Goal: Task Accomplishment & Management: Manage account settings

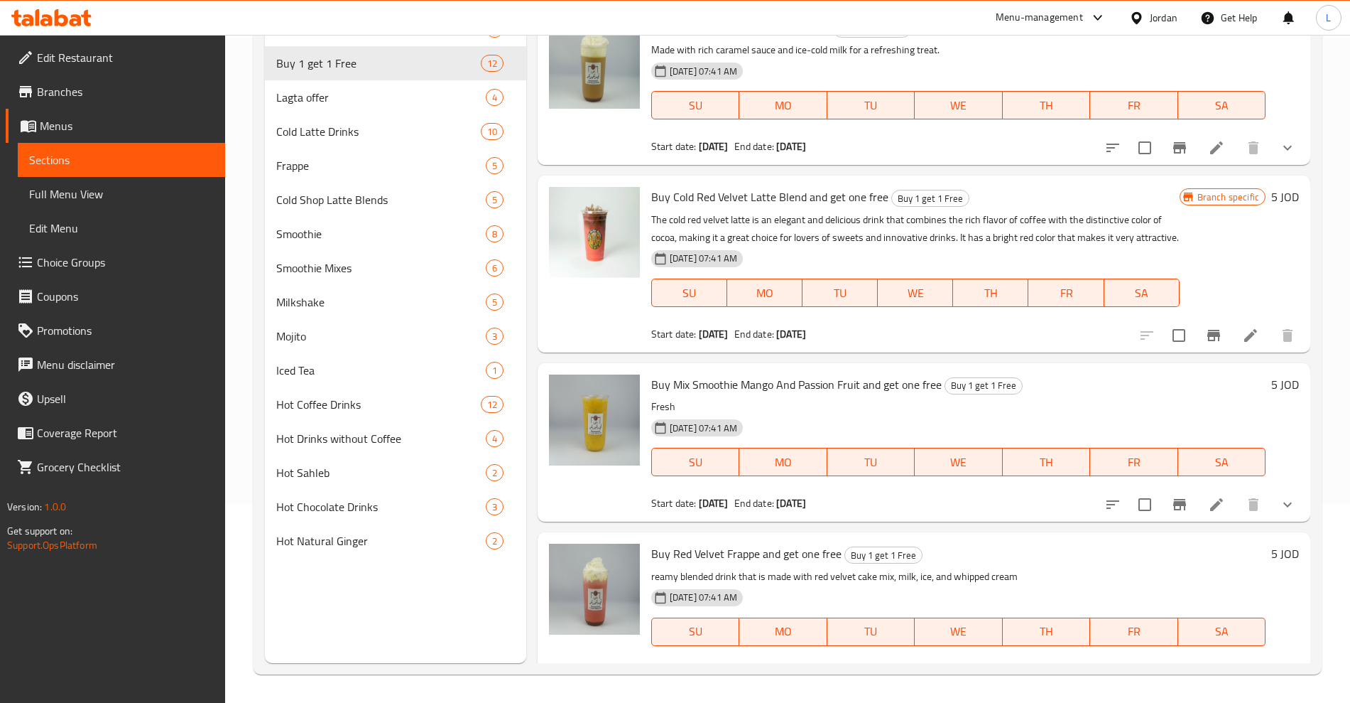
scroll to position [1391, 0]
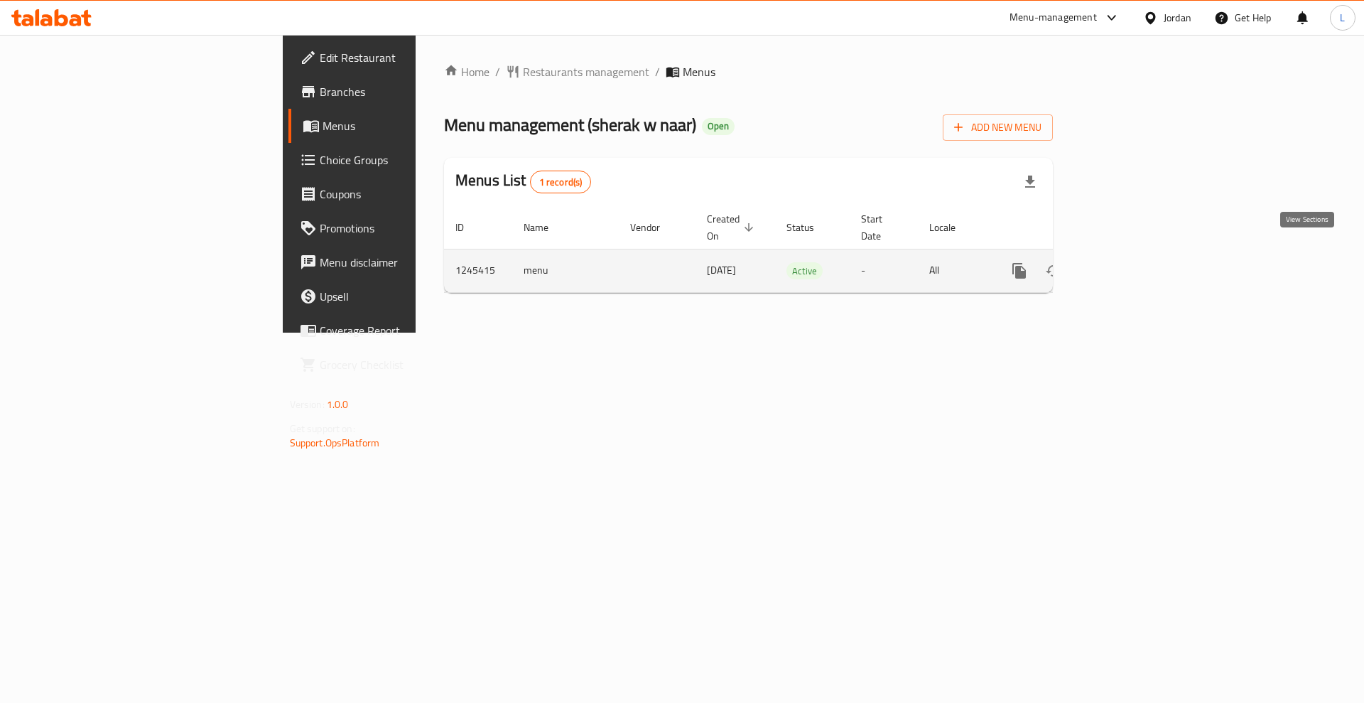
click at [1130, 262] on icon "enhanced table" at bounding box center [1121, 270] width 17 height 17
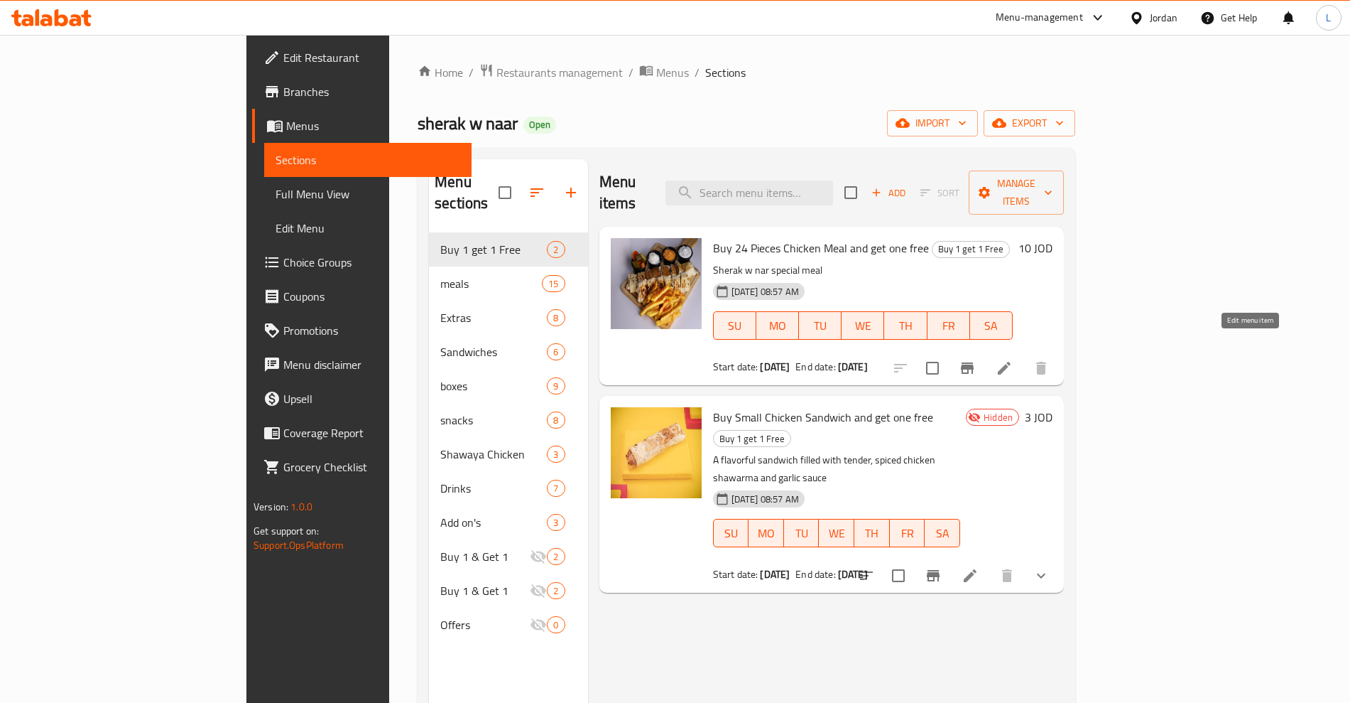
click at [1013, 359] on icon at bounding box center [1004, 367] width 17 height 17
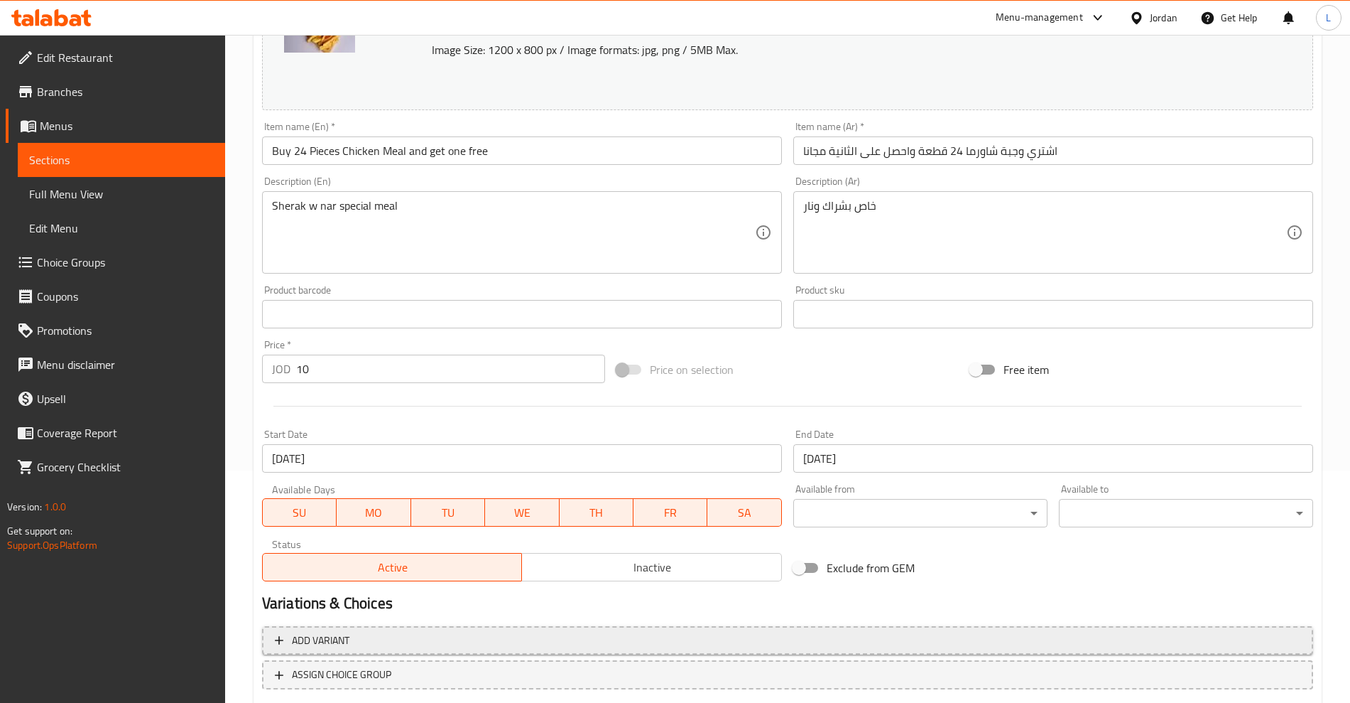
scroll to position [322, 0]
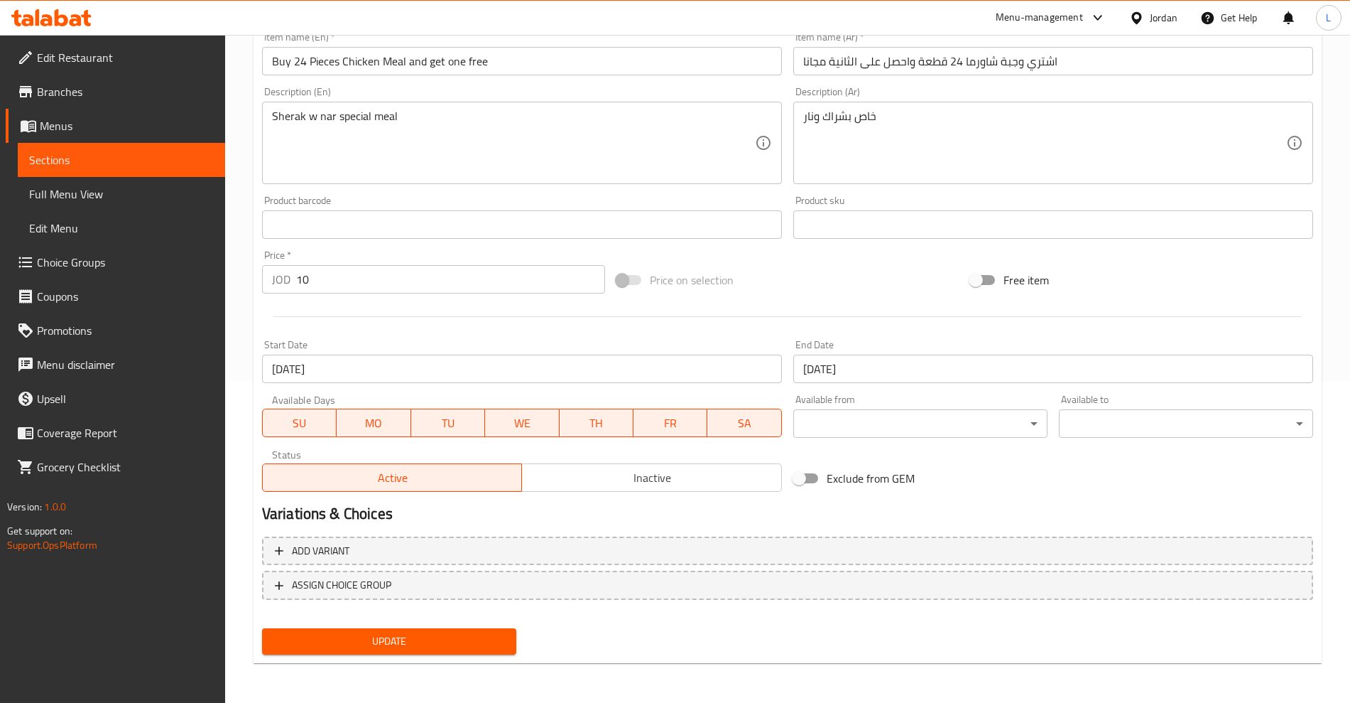
click at [598, 470] on span "Inactive" at bounding box center [652, 477] width 249 height 21
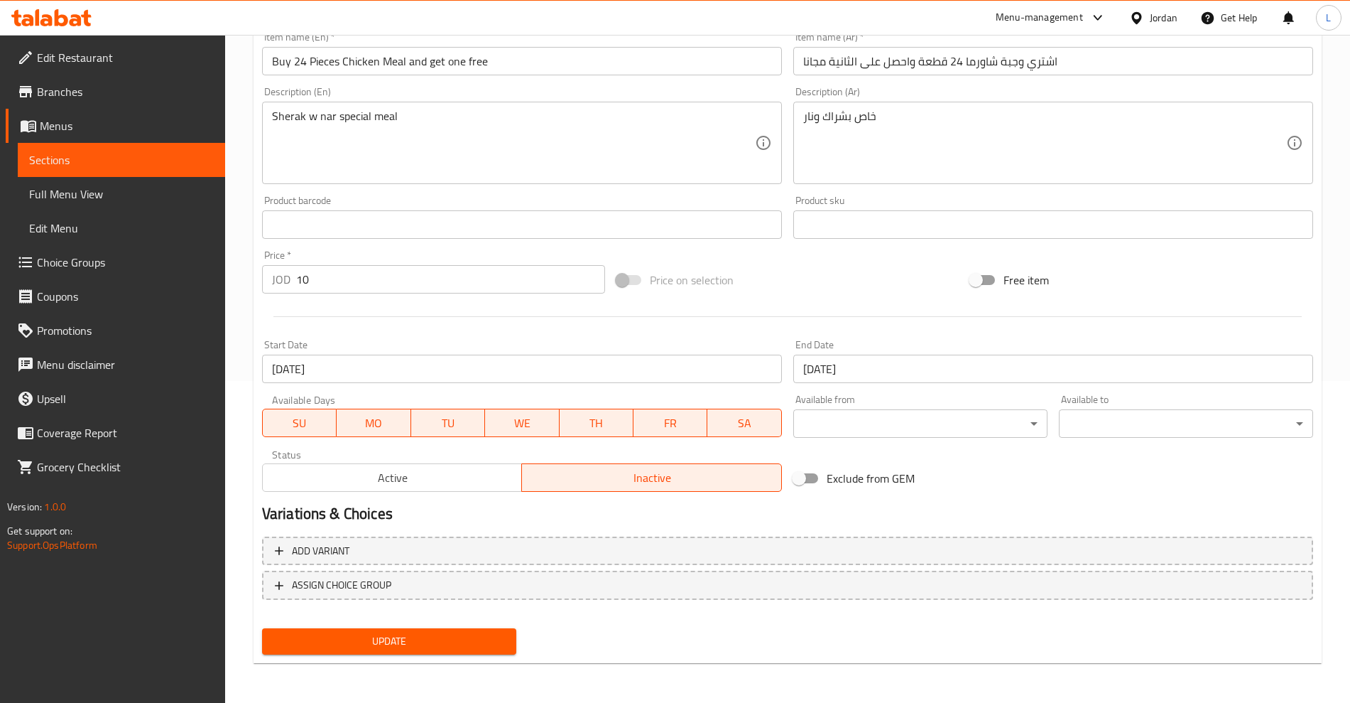
click at [423, 631] on button "Update" at bounding box center [389, 641] width 254 height 26
click at [81, 160] on span "Sections" at bounding box center [121, 159] width 185 height 17
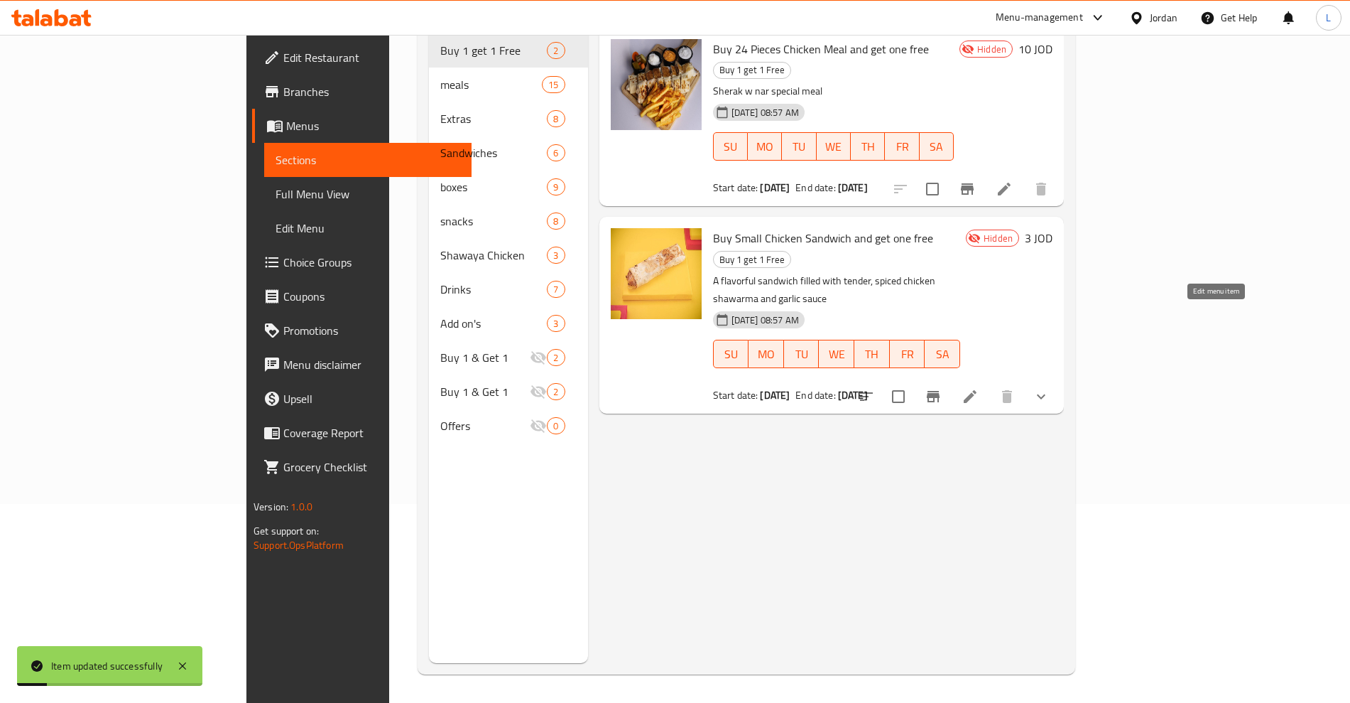
click at [977, 390] on icon at bounding box center [970, 396] width 13 height 13
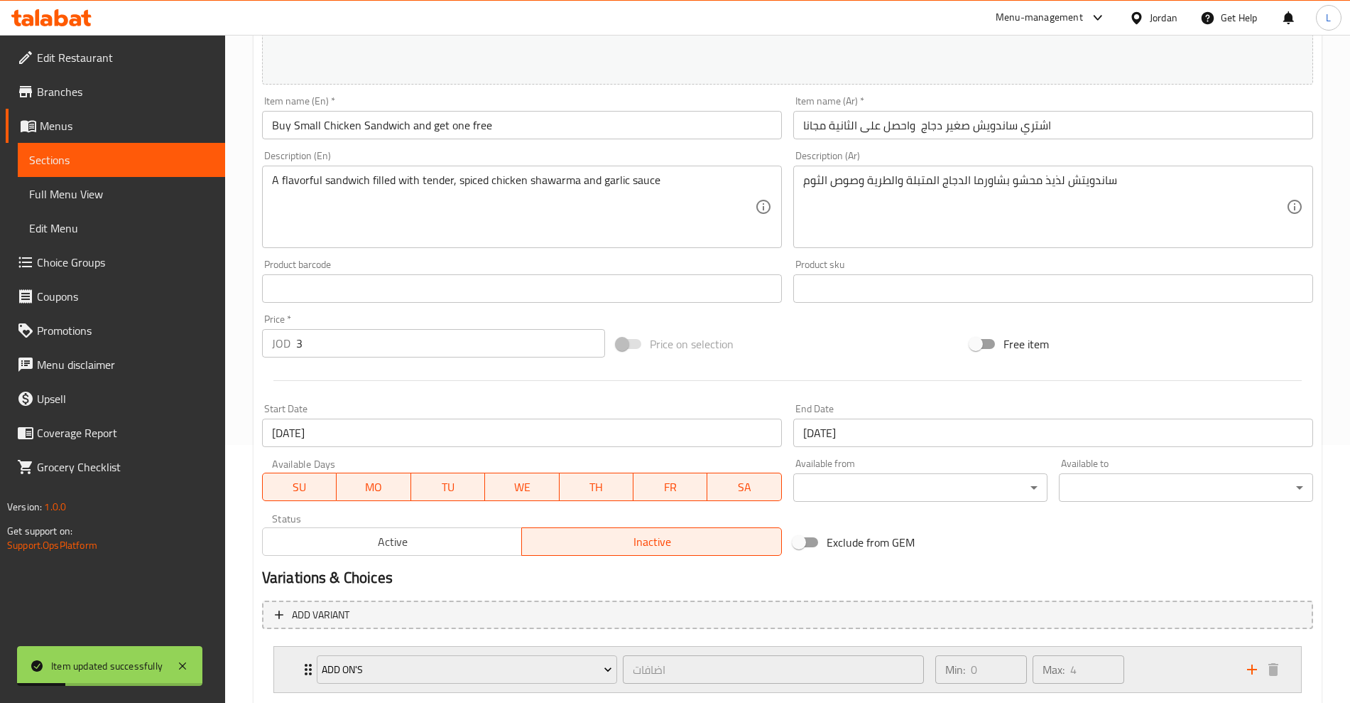
scroll to position [345, 0]
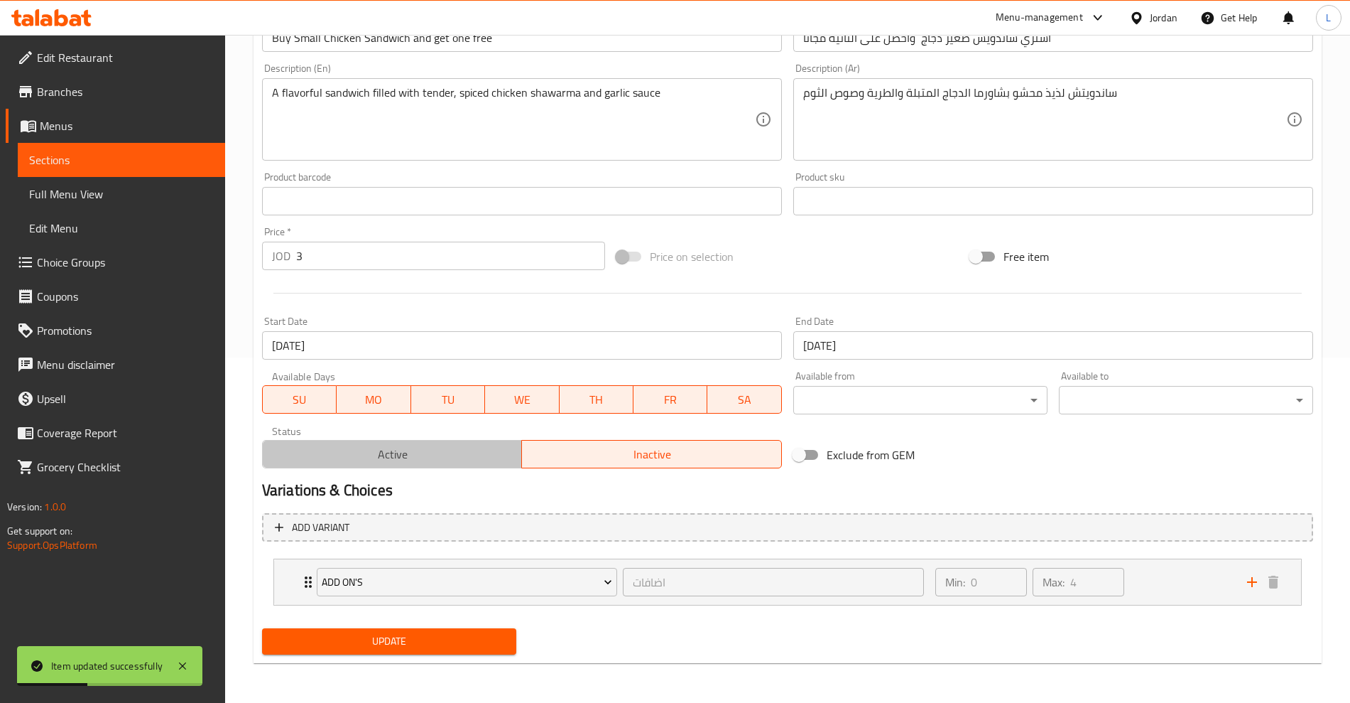
click at [373, 454] on span "Active" at bounding box center [393, 454] width 249 height 21
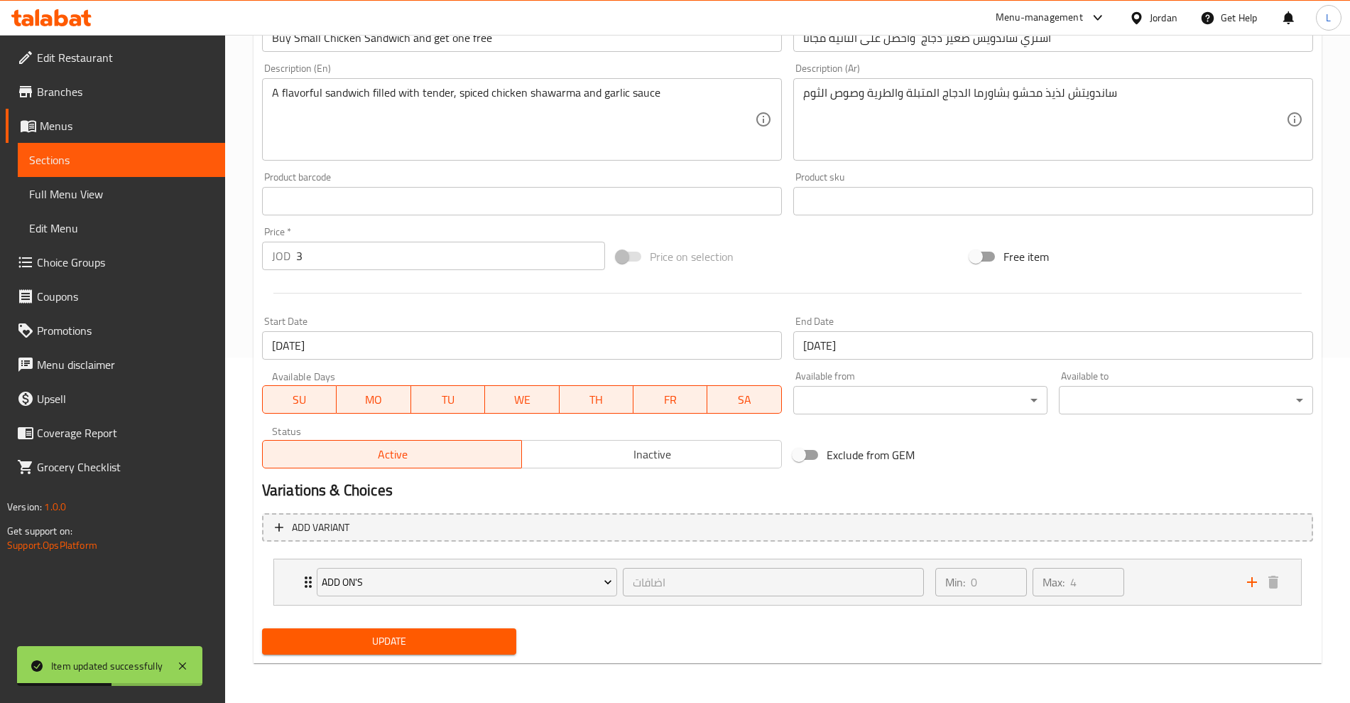
scroll to position [256, 0]
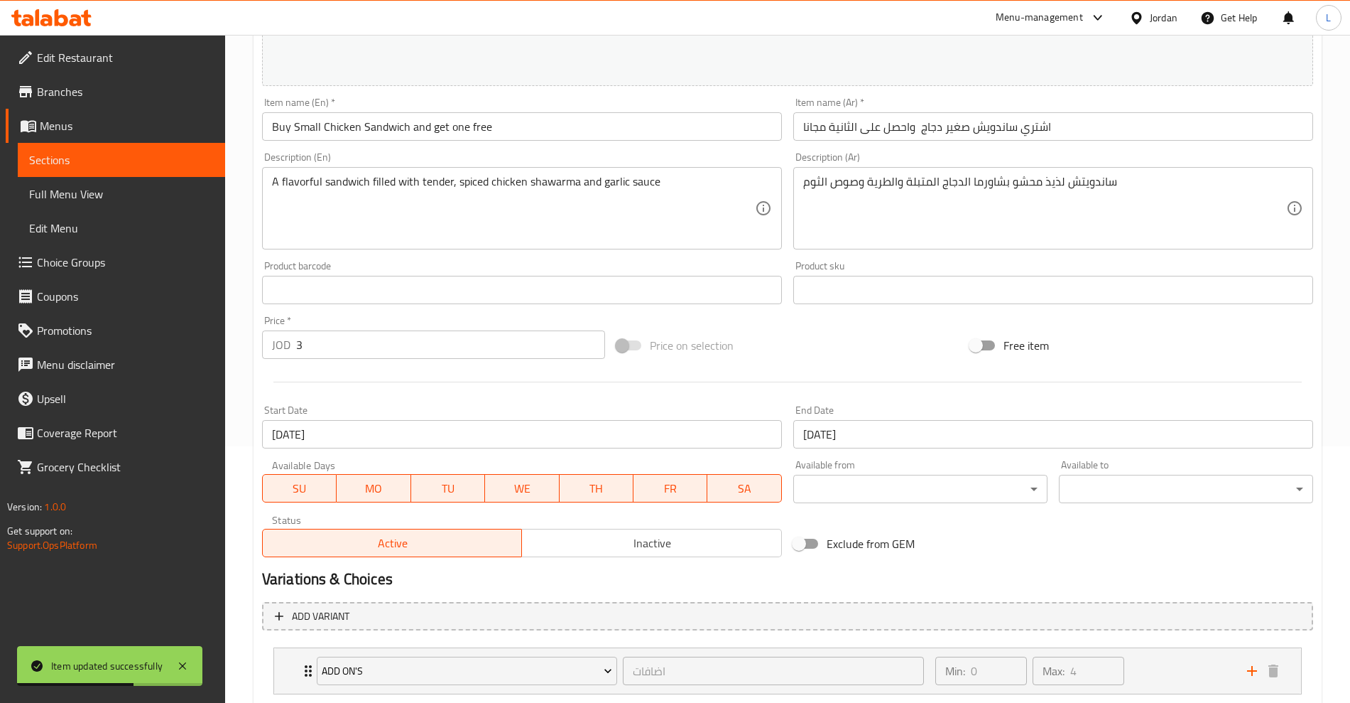
click at [383, 433] on input "[DATE]" at bounding box center [522, 434] width 520 height 28
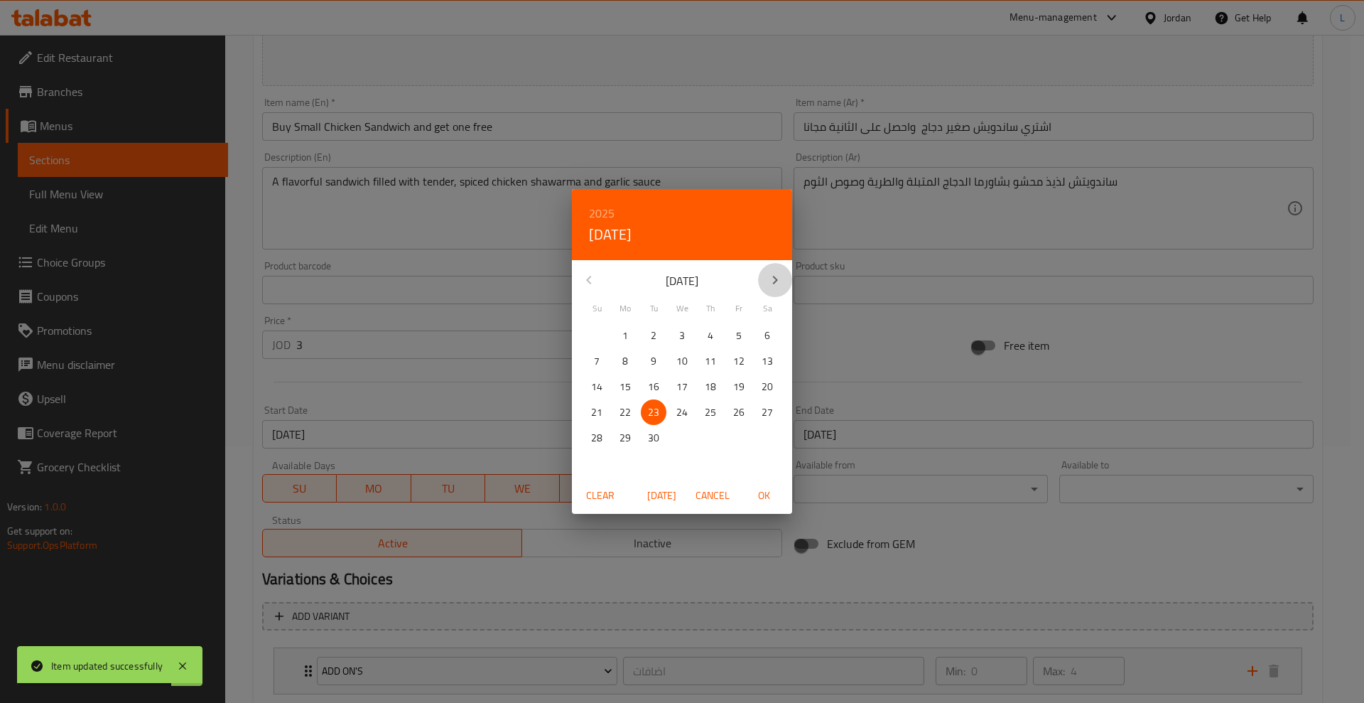
click at [776, 271] on icon "button" at bounding box center [775, 279] width 17 height 17
click at [658, 360] on span "7" at bounding box center [654, 361] width 26 height 18
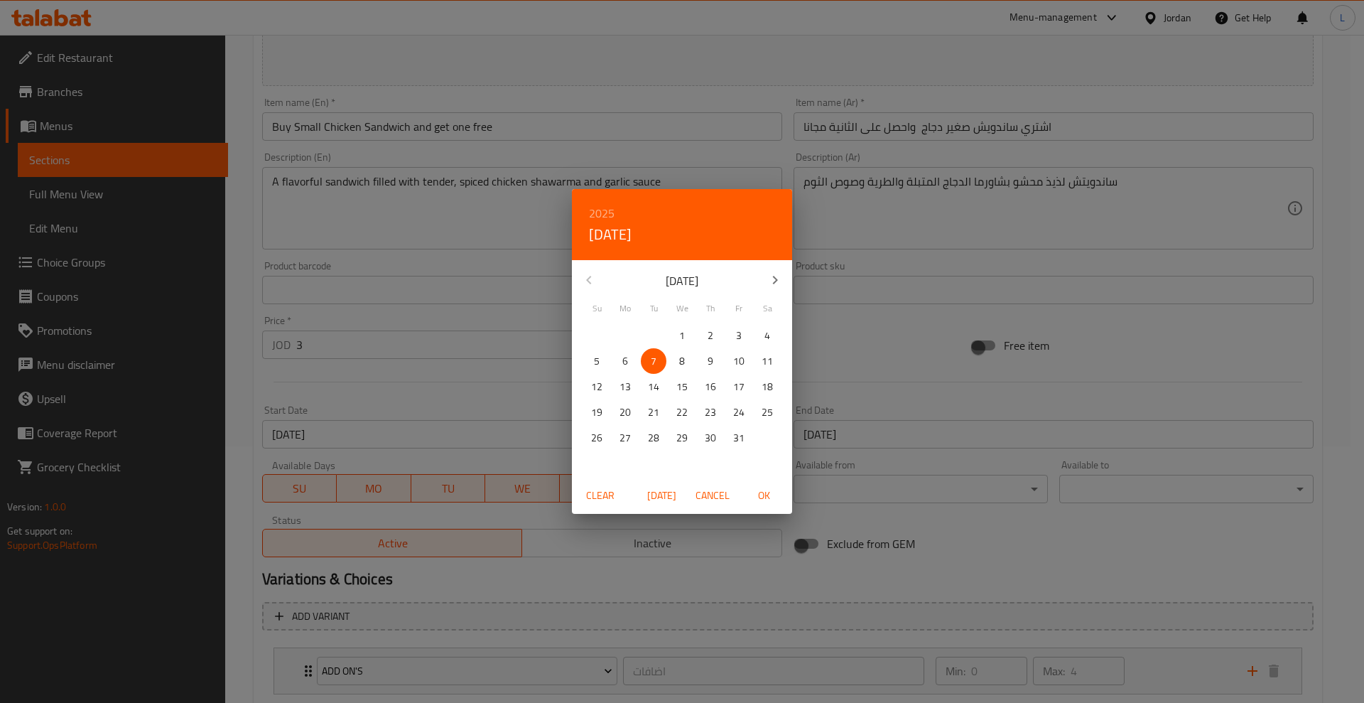
click at [898, 434] on div "2025 Tue, Oct [DATE] Mo Tu We Th Fr Sa 28 29 30 1 2 3 4 5 6 7 8 9 10 11 12 13 1…" at bounding box center [682, 351] width 1364 height 703
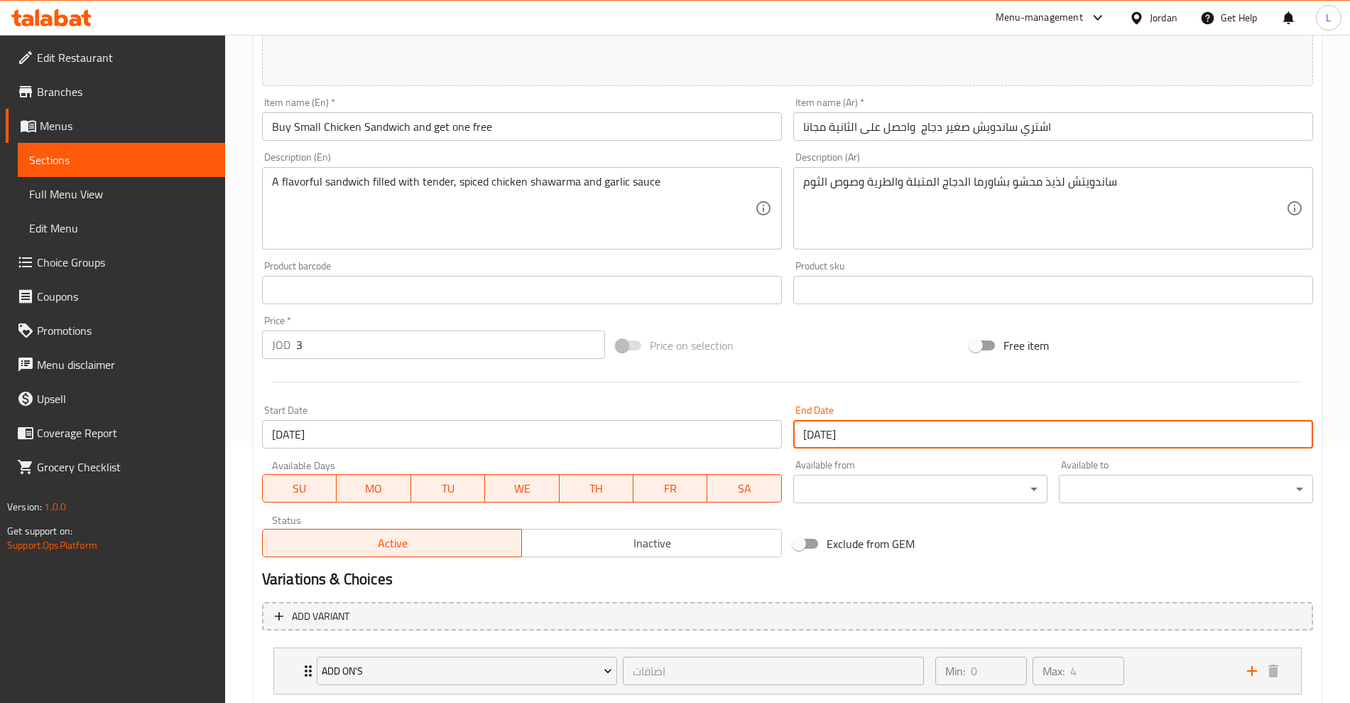
click at [897, 435] on input "[DATE]" at bounding box center [1054, 434] width 520 height 28
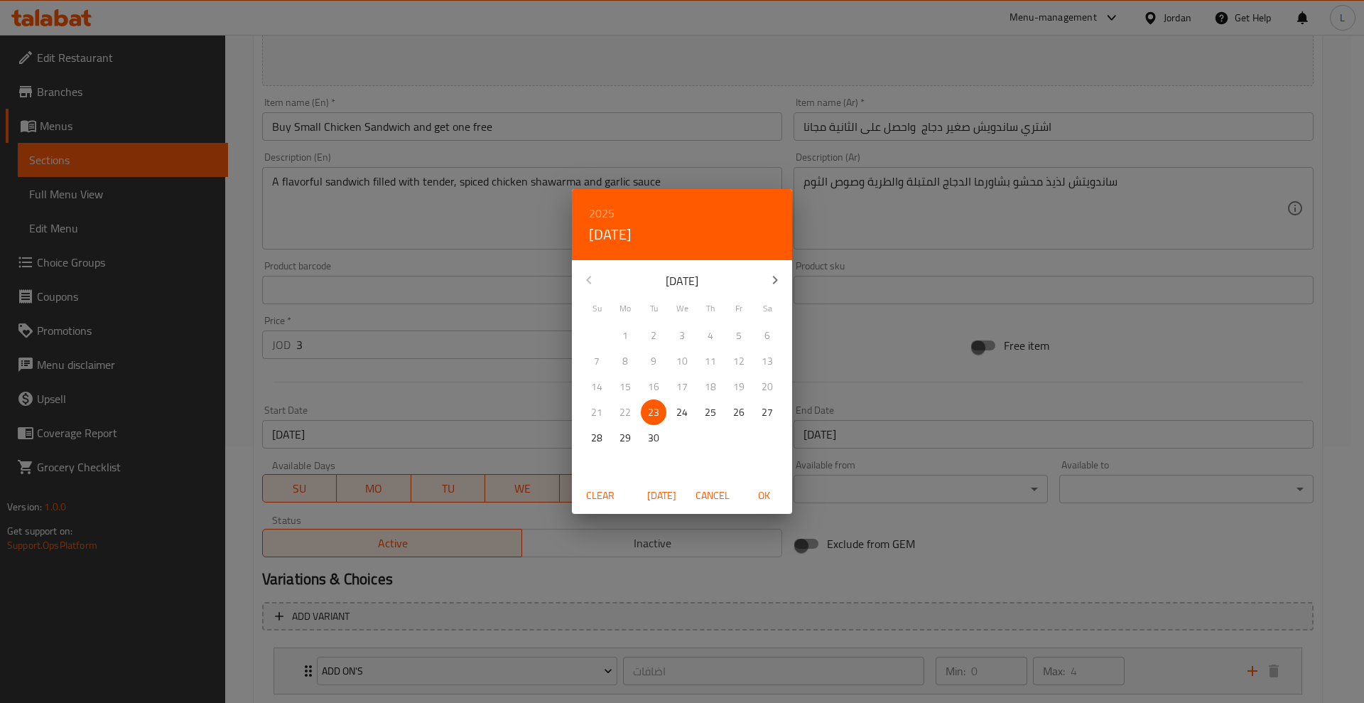
click at [769, 279] on icon "button" at bounding box center [775, 279] width 17 height 17
click at [652, 359] on p "7" at bounding box center [654, 361] width 6 height 18
click at [761, 499] on span "OK" at bounding box center [764, 496] width 34 height 18
type input "[DATE]"
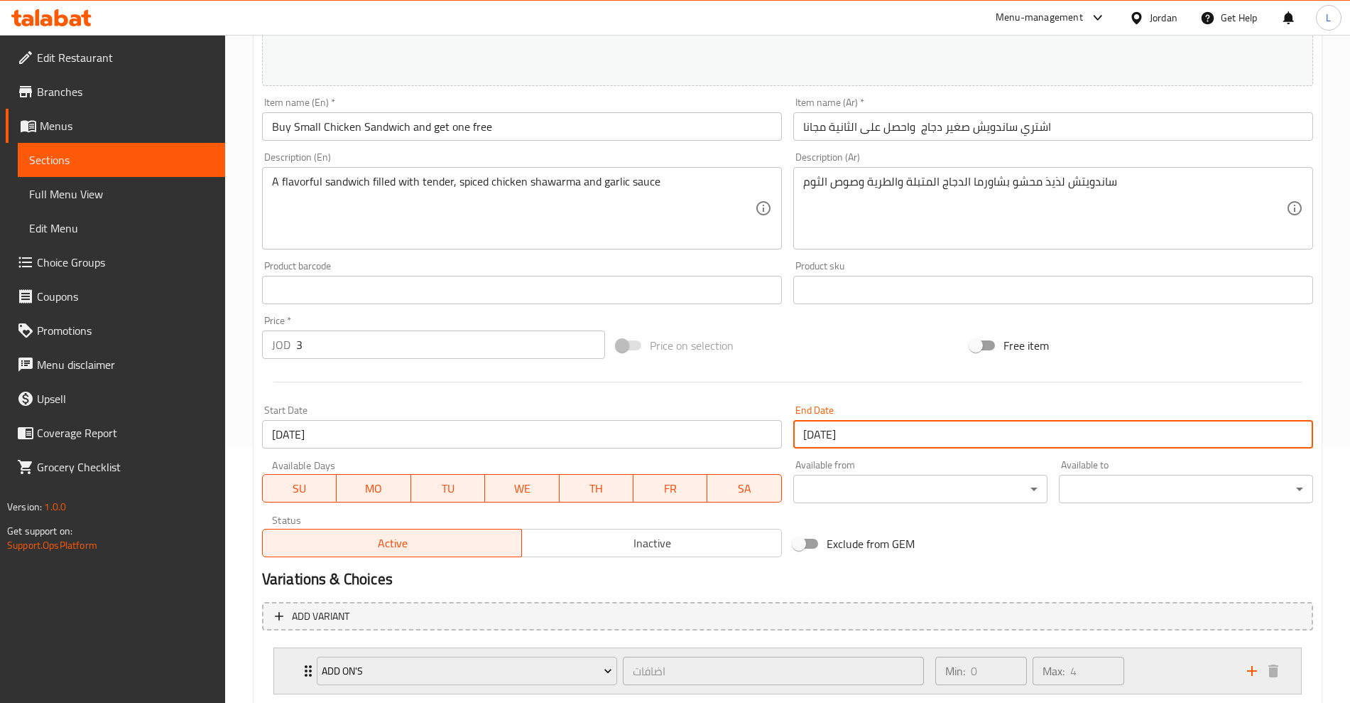
scroll to position [345, 0]
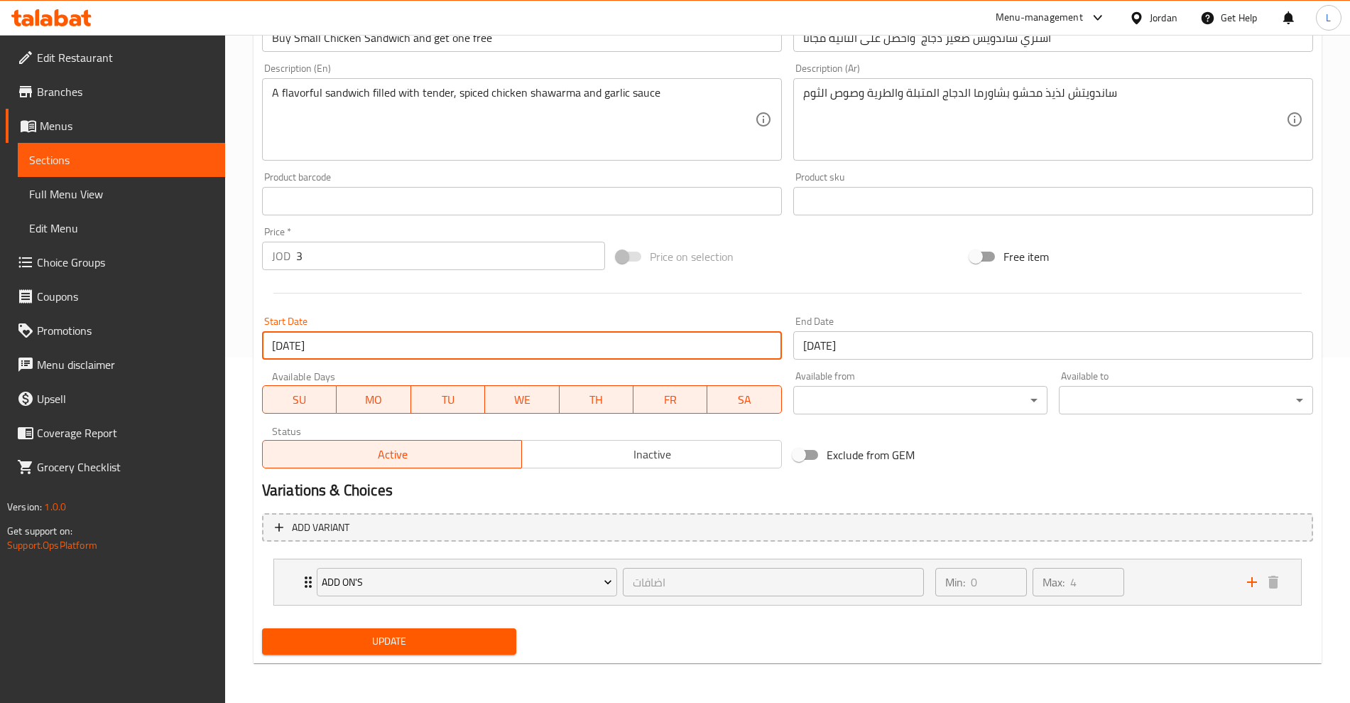
click at [343, 353] on input "[DATE]" at bounding box center [522, 345] width 520 height 28
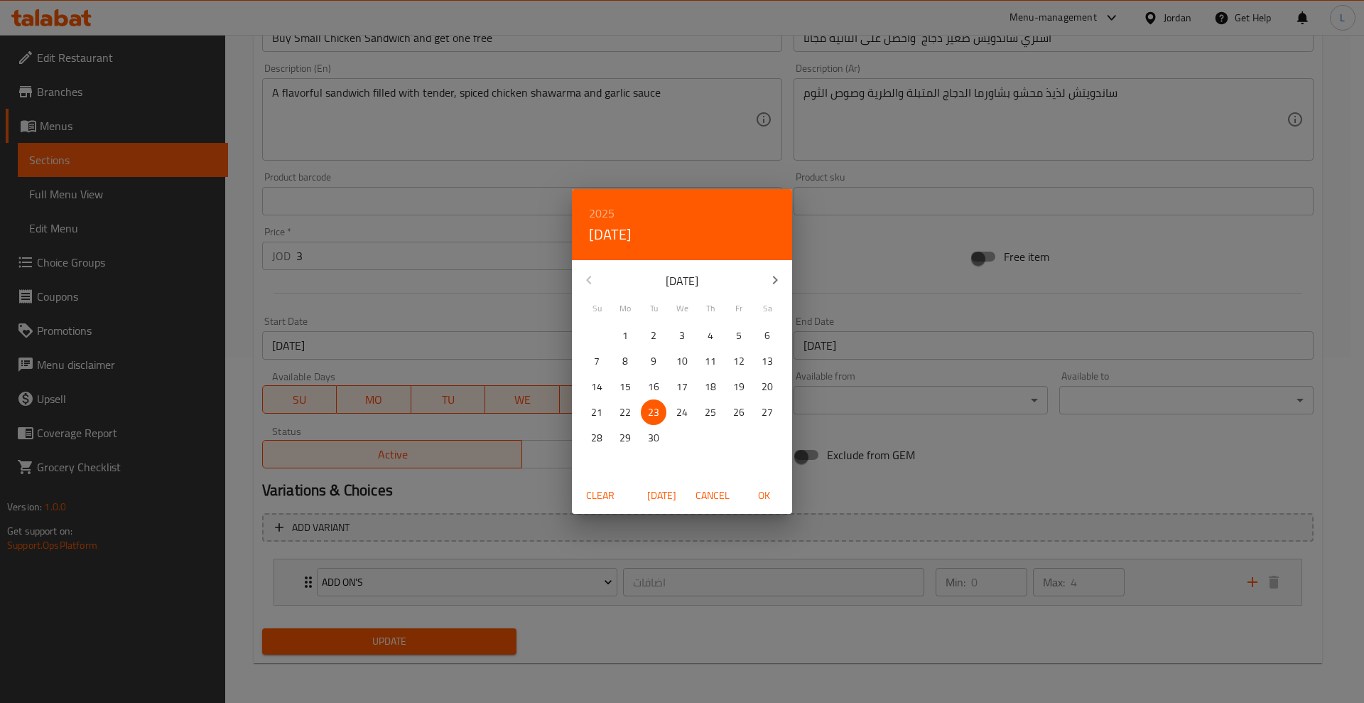
click at [719, 494] on span "Cancel" at bounding box center [712, 496] width 34 height 18
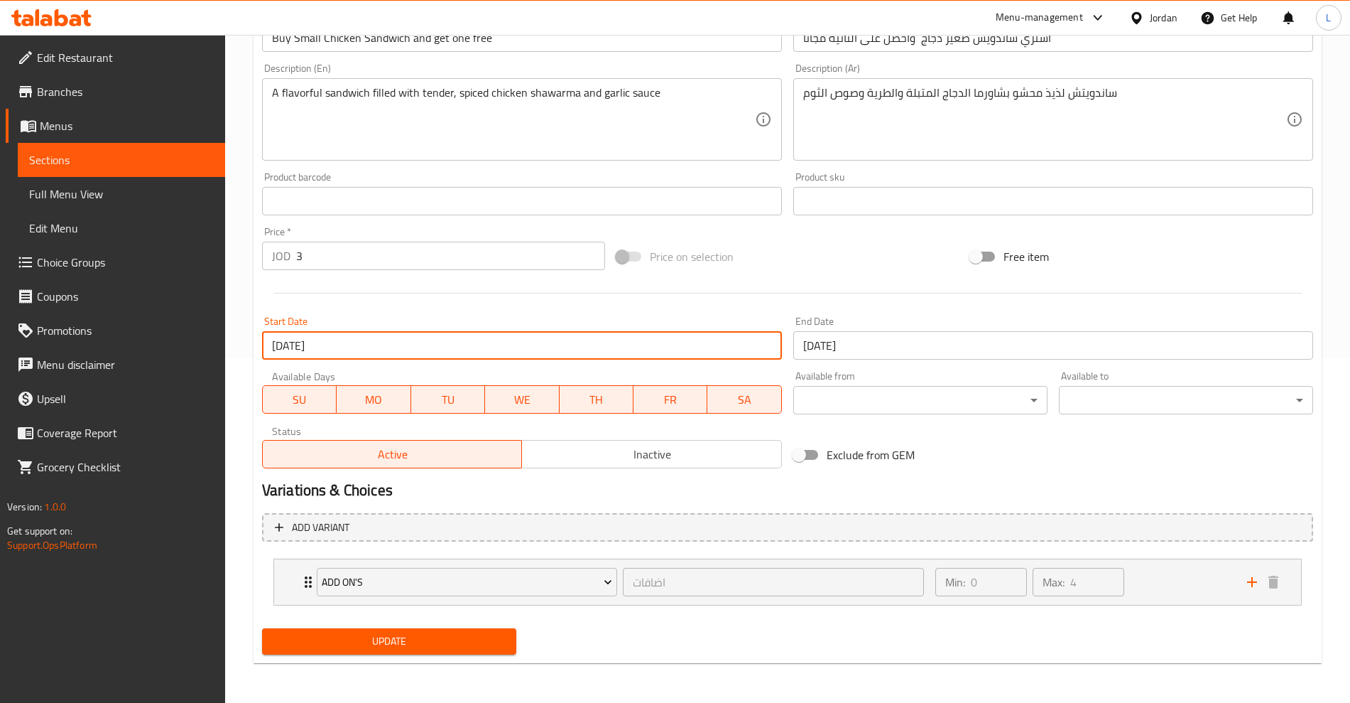
click at [469, 342] on input "[DATE]" at bounding box center [522, 345] width 520 height 28
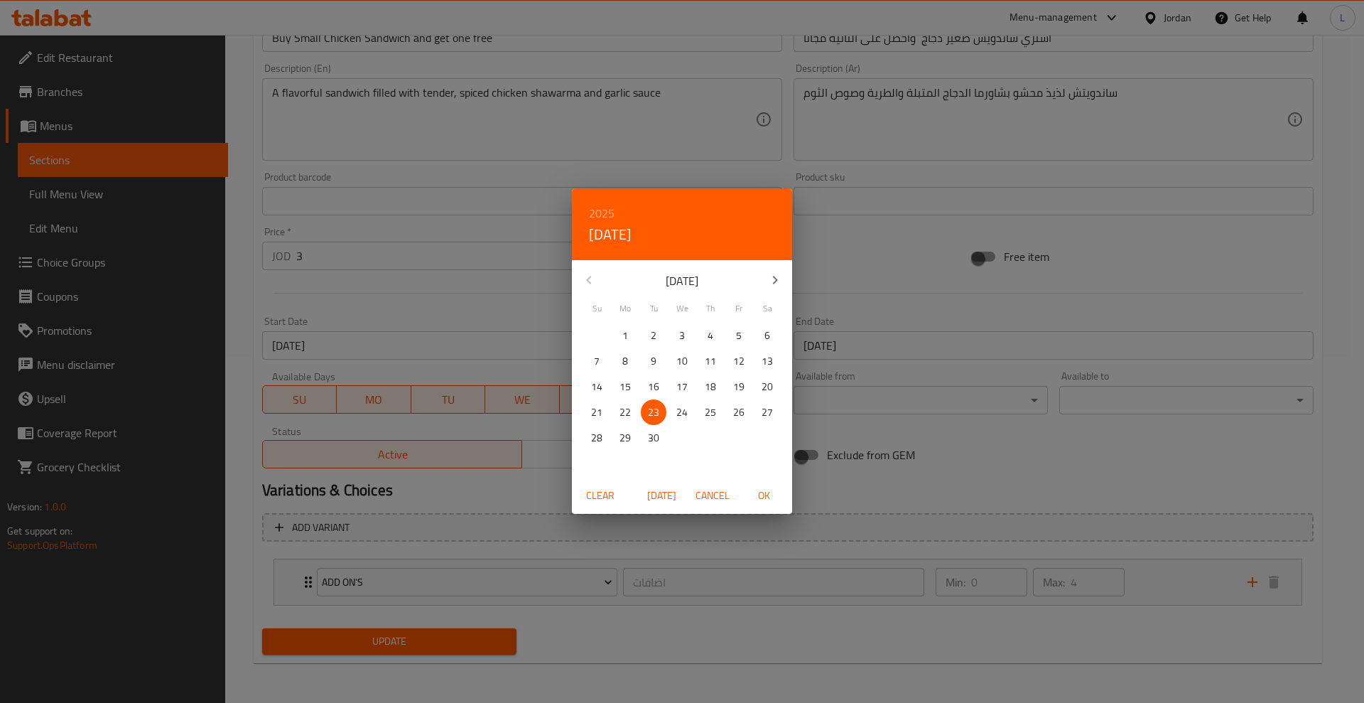
click at [771, 283] on icon "button" at bounding box center [775, 279] width 17 height 17
click at [654, 363] on p "7" at bounding box center [654, 361] width 6 height 18
click at [762, 490] on span "OK" at bounding box center [764, 496] width 34 height 18
type input "[DATE]"
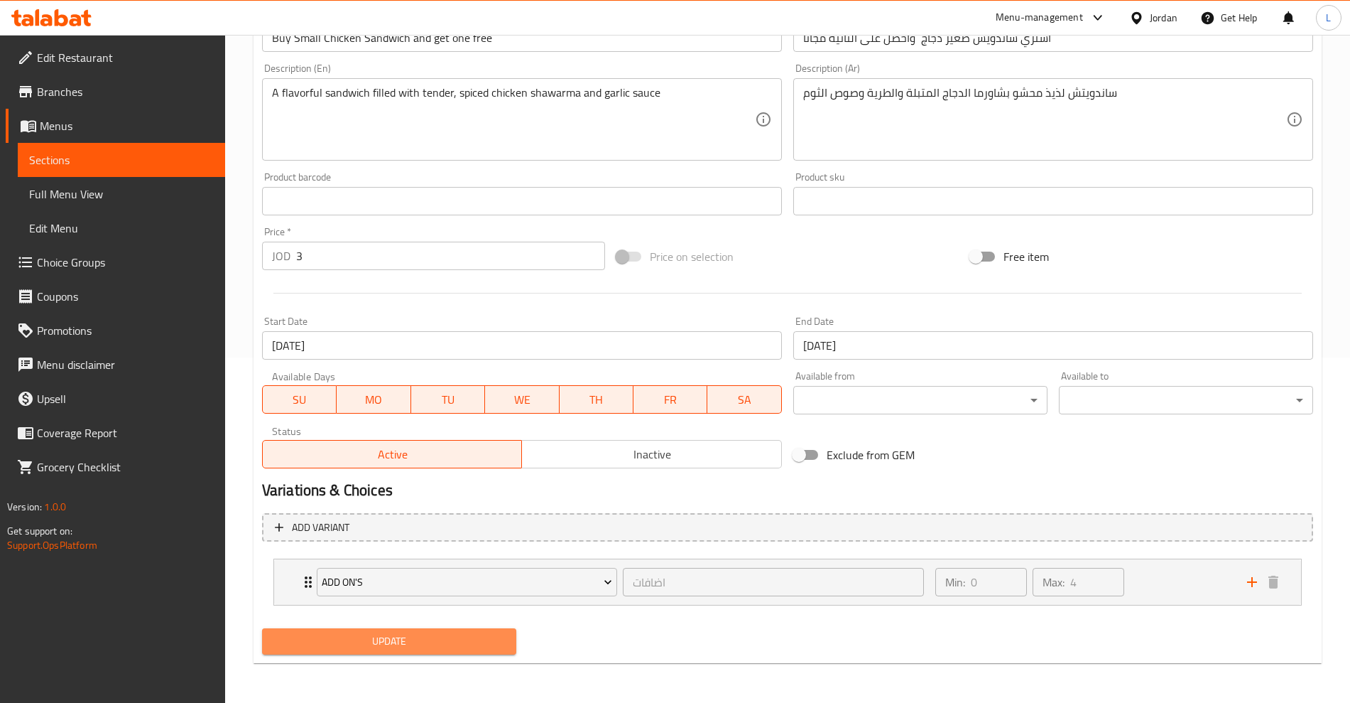
click at [443, 643] on span "Update" at bounding box center [389, 641] width 232 height 18
click at [439, 641] on span "Update" at bounding box center [389, 641] width 232 height 18
click at [430, 638] on span "Update" at bounding box center [389, 641] width 232 height 18
click at [80, 149] on link "Sections" at bounding box center [121, 160] width 207 height 34
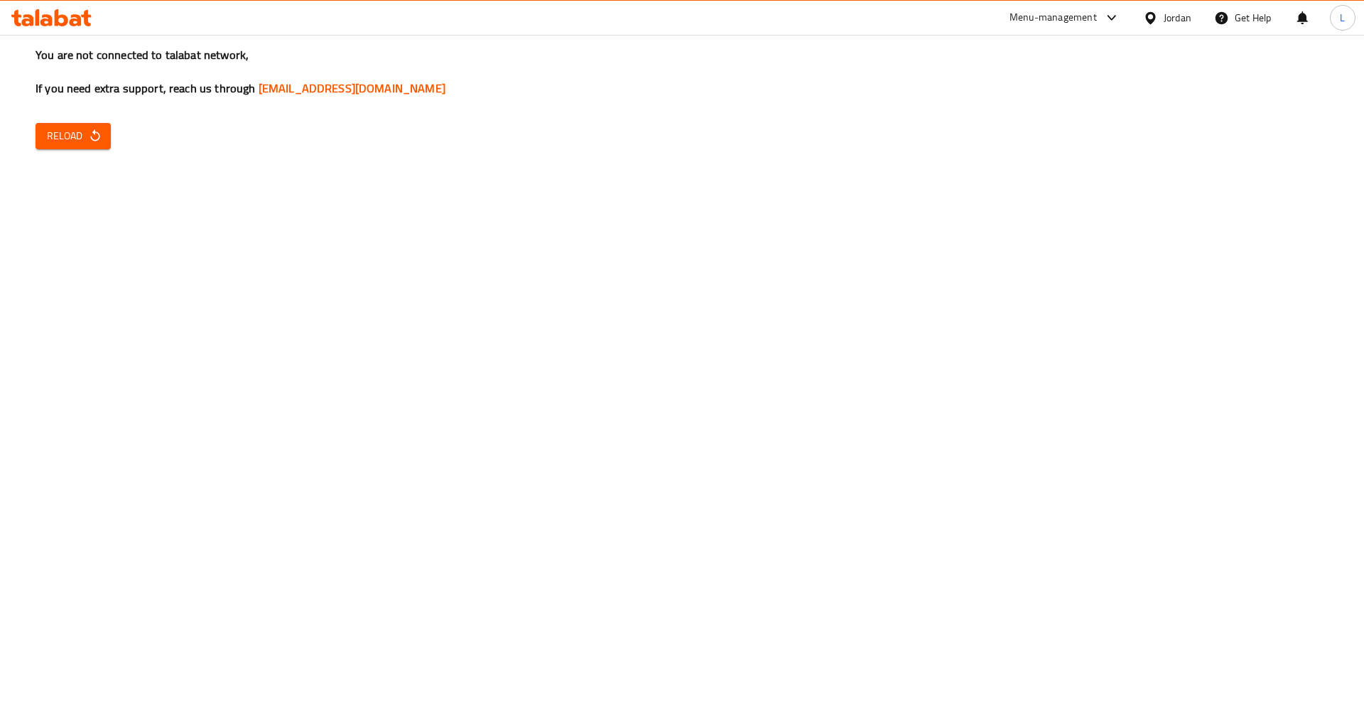
click at [65, 134] on span "Reload" at bounding box center [73, 136] width 53 height 18
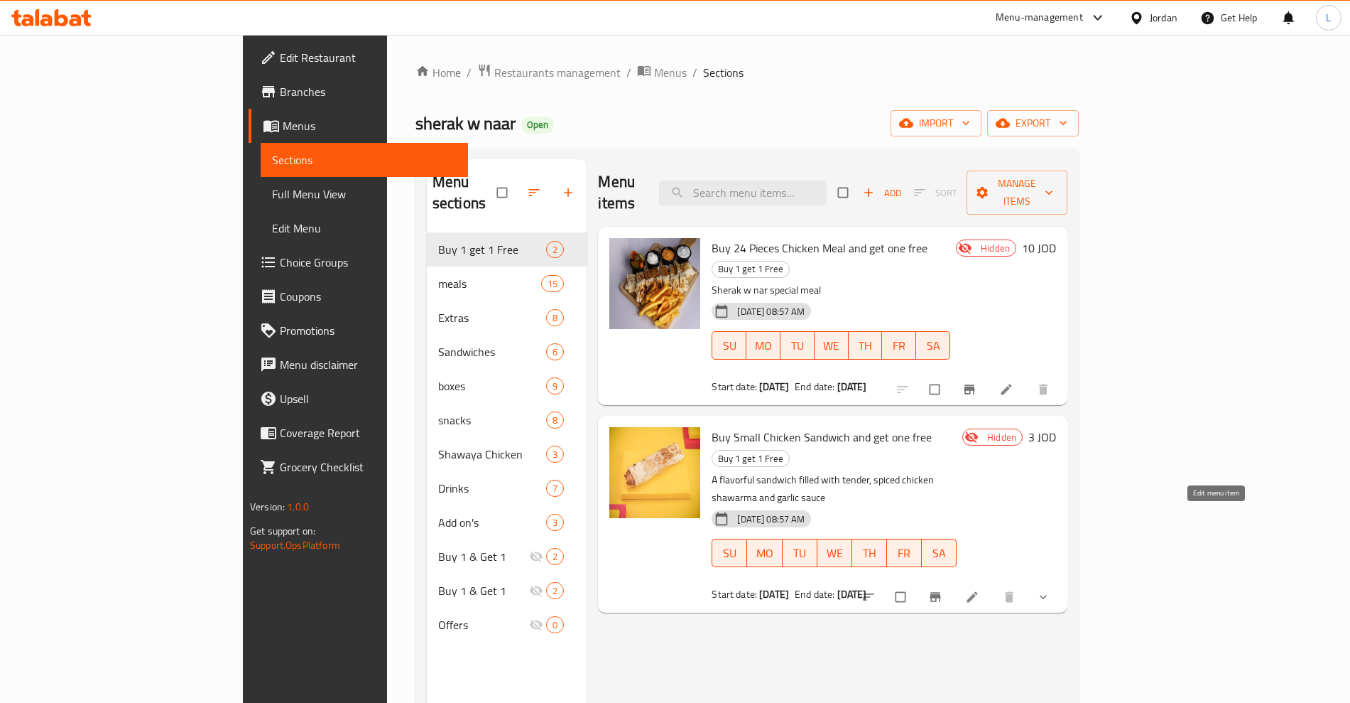
click at [980, 590] on icon at bounding box center [972, 597] width 14 height 14
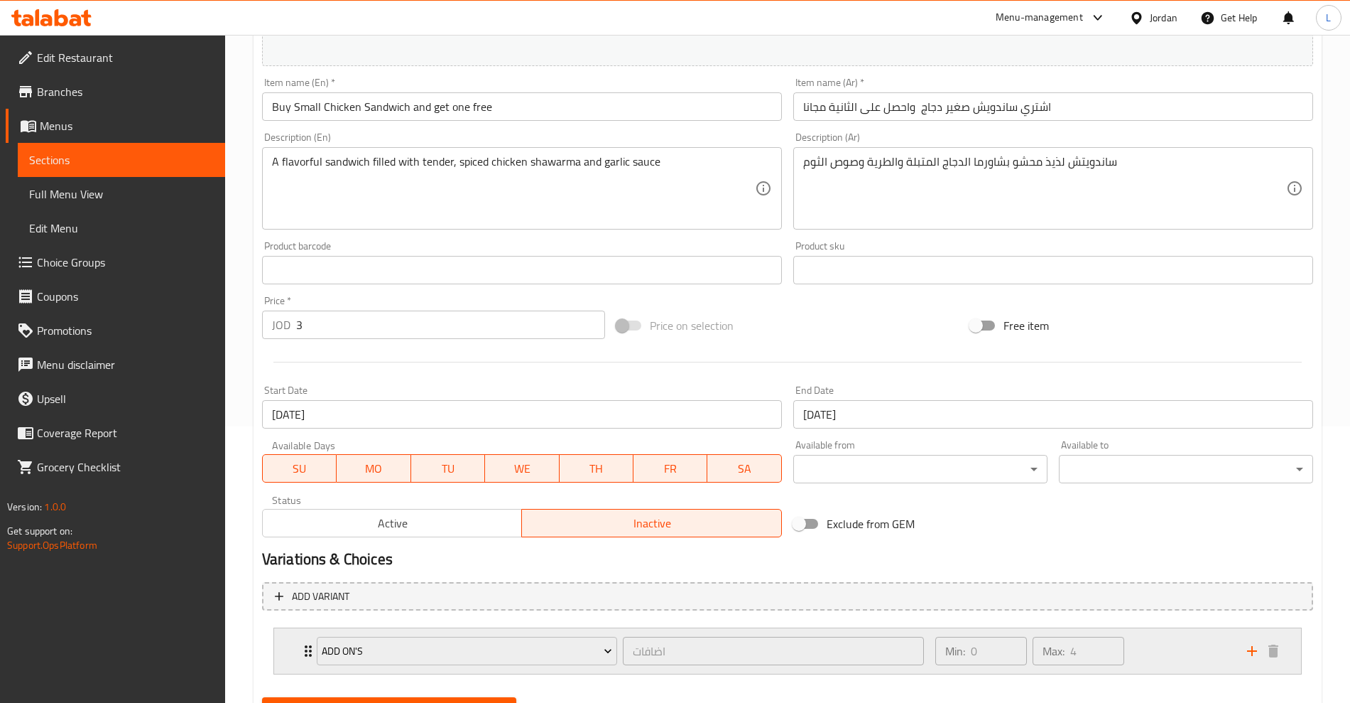
scroll to position [345, 0]
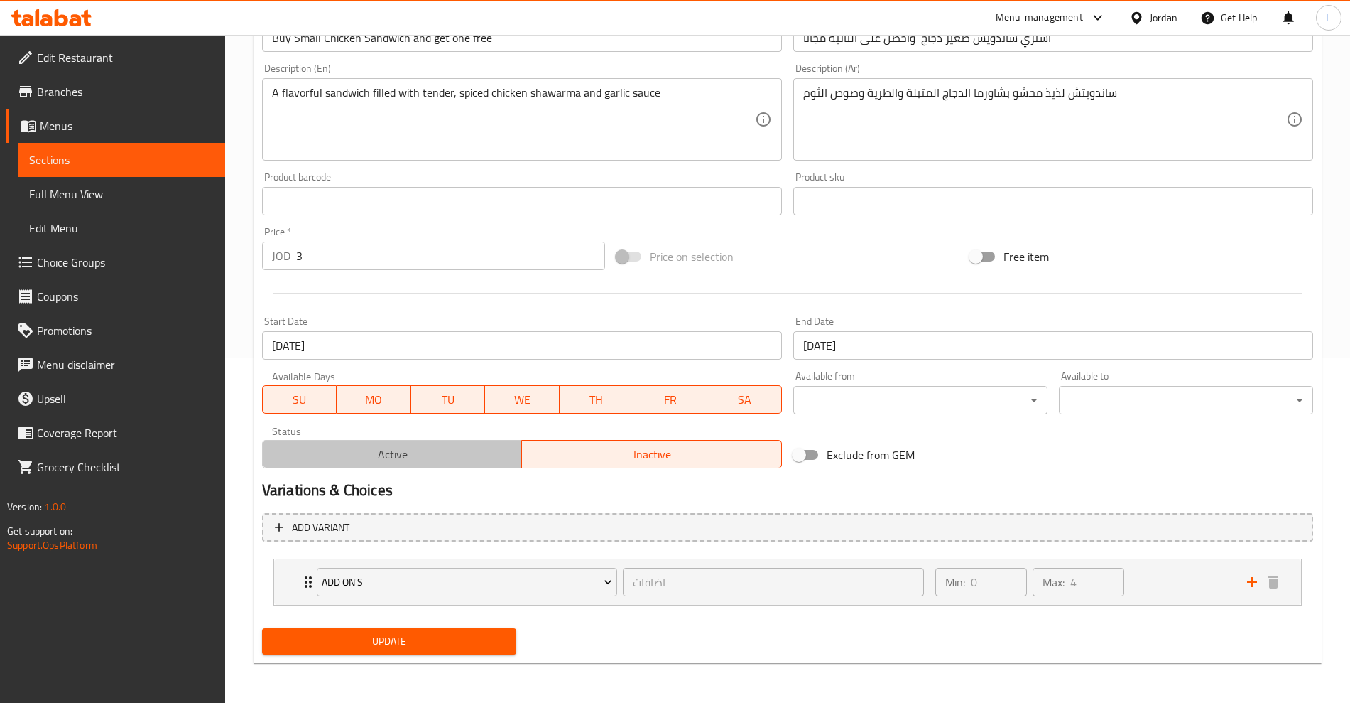
click at [445, 449] on span "Active" at bounding box center [393, 454] width 249 height 21
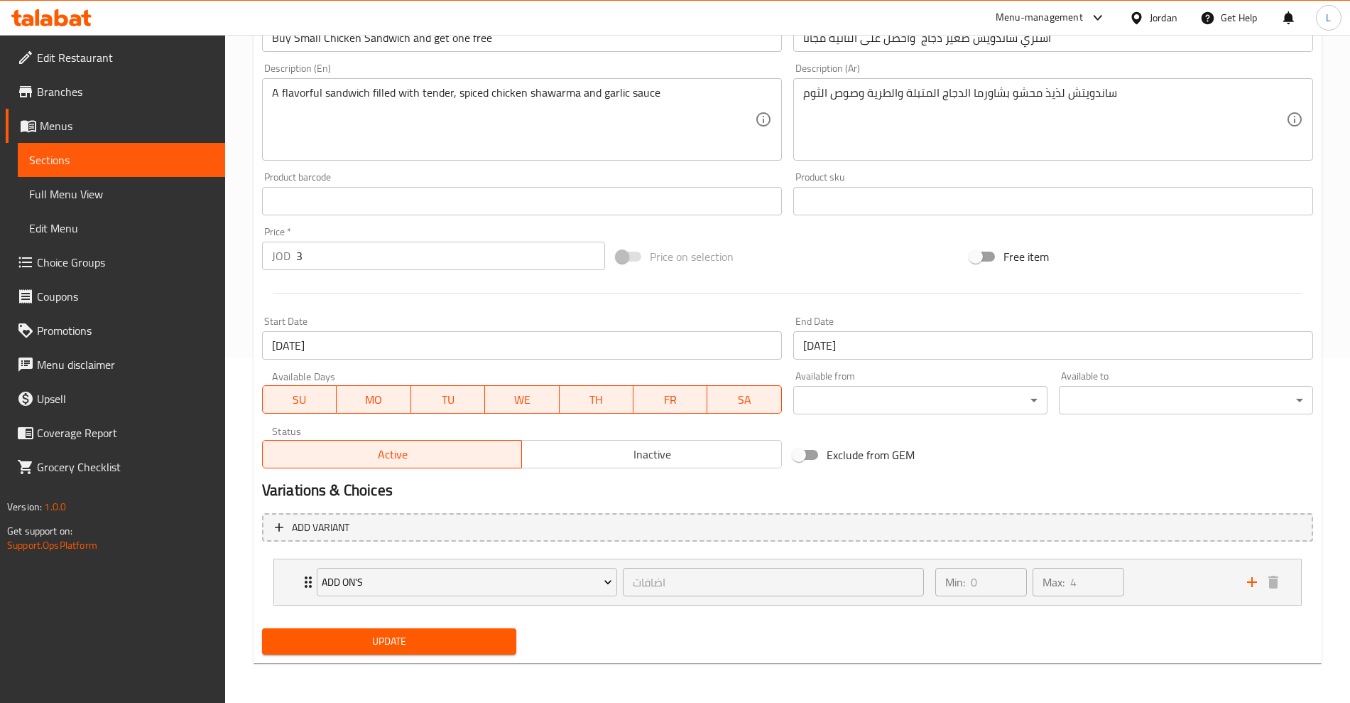
click at [343, 350] on input "[DATE]" at bounding box center [522, 345] width 520 height 28
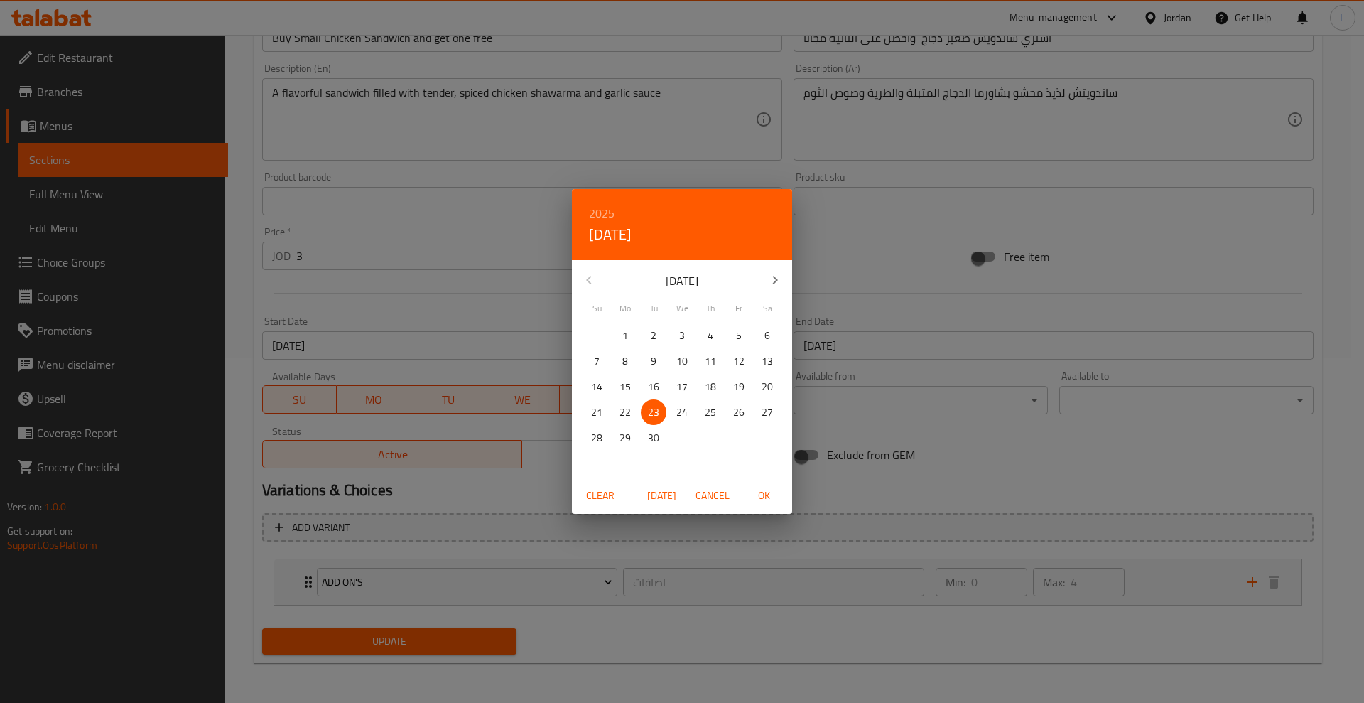
click at [595, 280] on div "[DATE]" at bounding box center [682, 280] width 220 height 34
click at [775, 280] on icon "button" at bounding box center [775, 279] width 17 height 17
click at [657, 355] on span "7" at bounding box center [654, 361] width 26 height 18
click at [772, 489] on span "OK" at bounding box center [764, 496] width 34 height 18
type input "[DATE]"
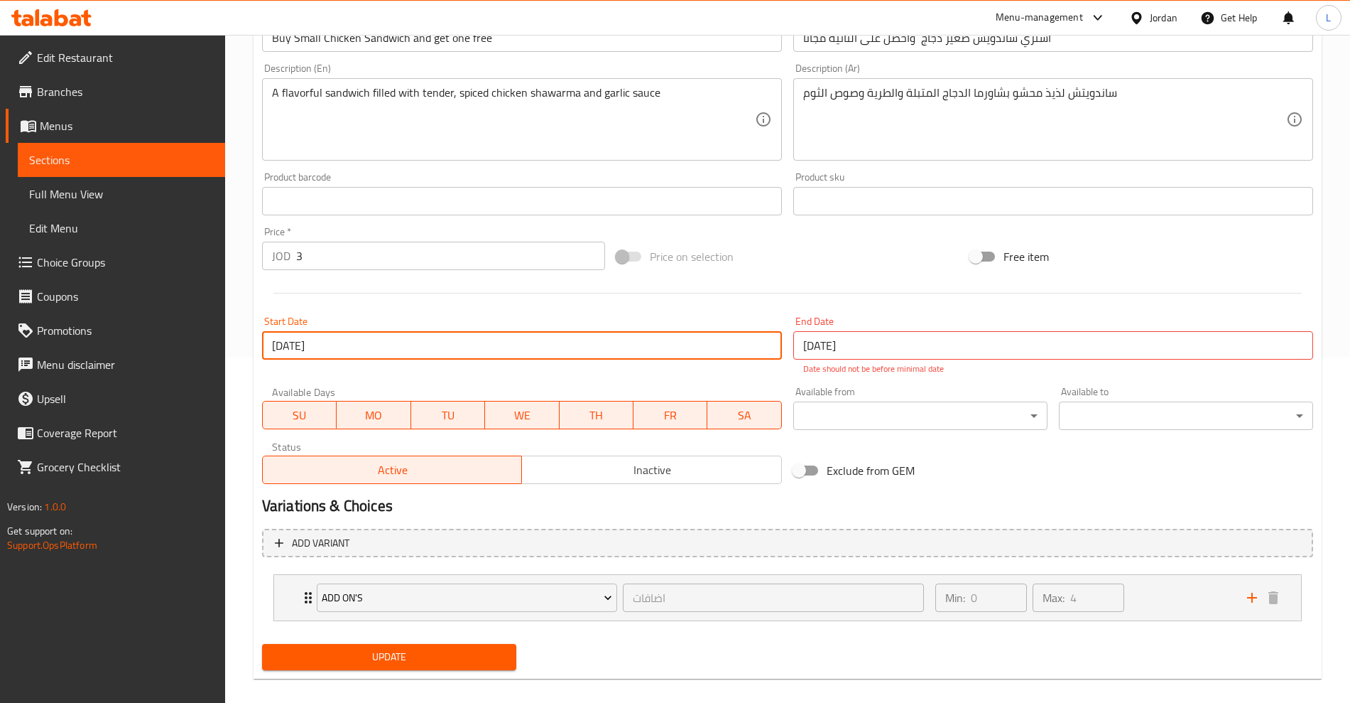
click at [898, 352] on input "[DATE]" at bounding box center [1054, 345] width 520 height 28
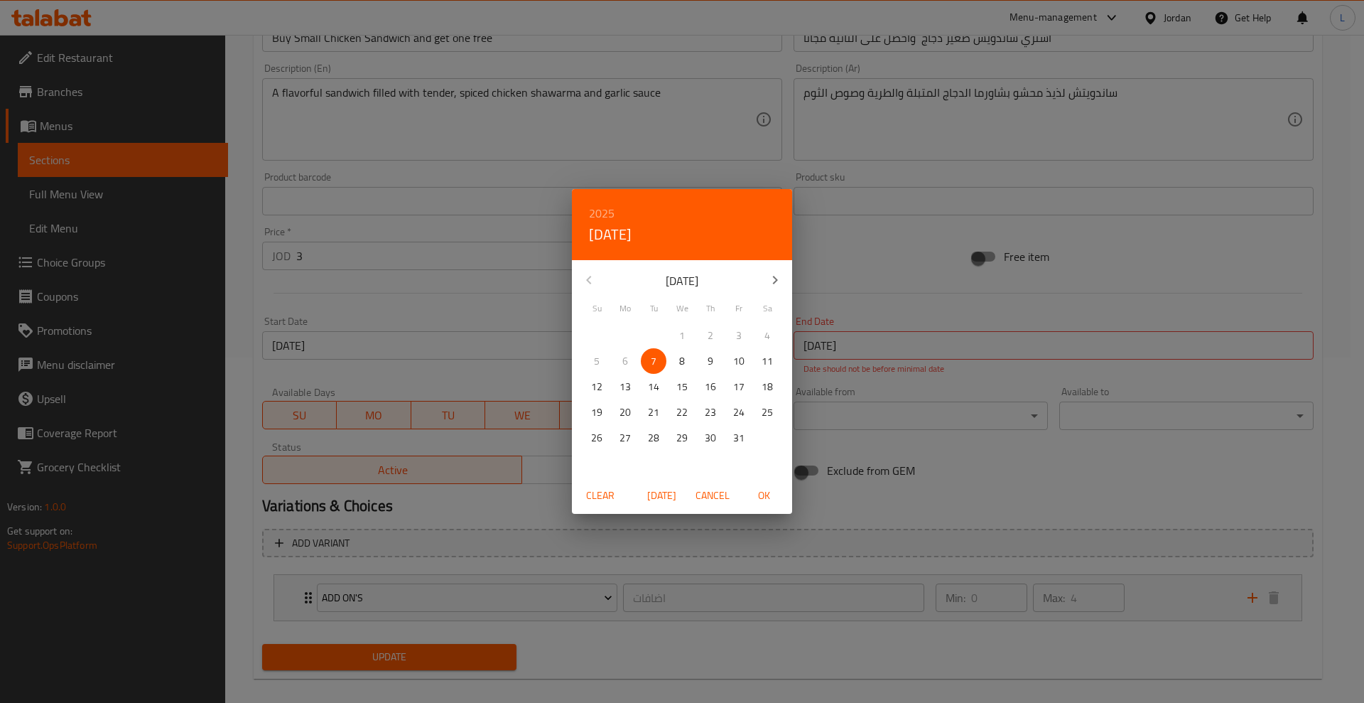
click at [652, 356] on p "7" at bounding box center [654, 361] width 6 height 18
click at [760, 496] on span "OK" at bounding box center [764, 496] width 34 height 18
type input "[DATE]"
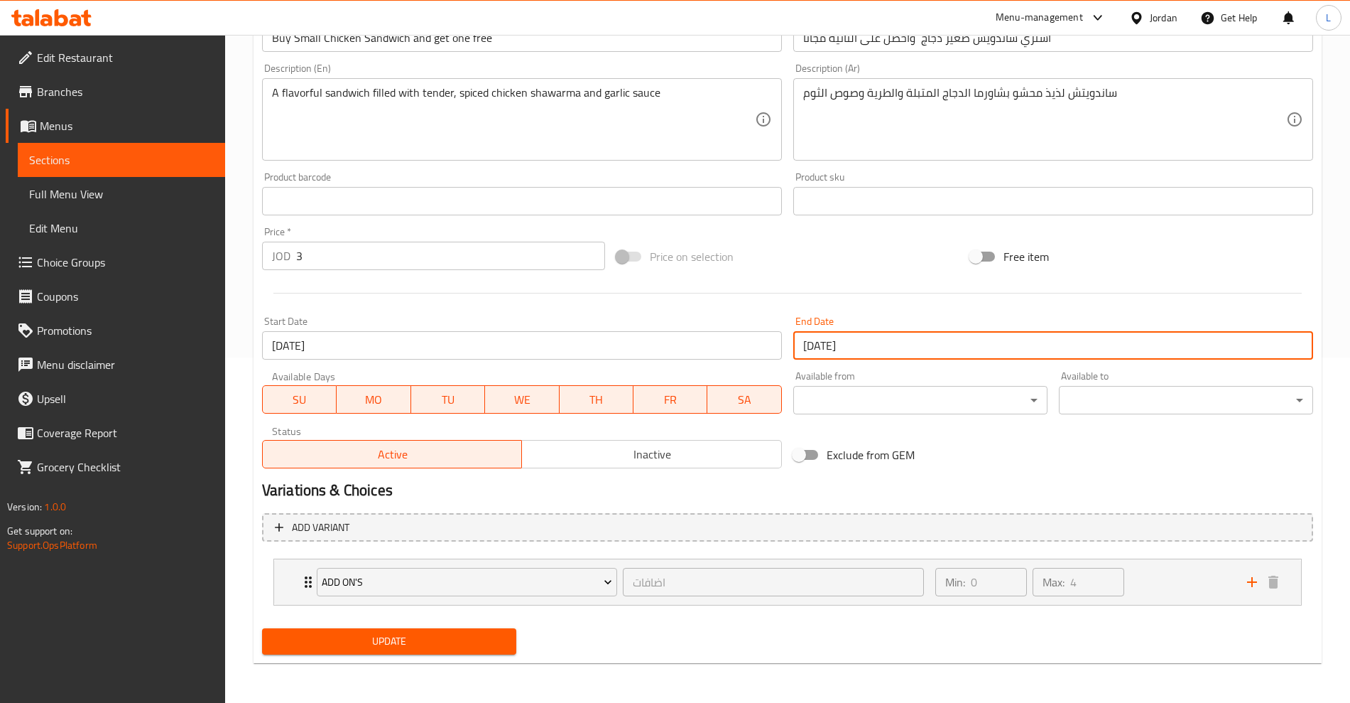
click at [430, 634] on span "Update" at bounding box center [389, 641] width 232 height 18
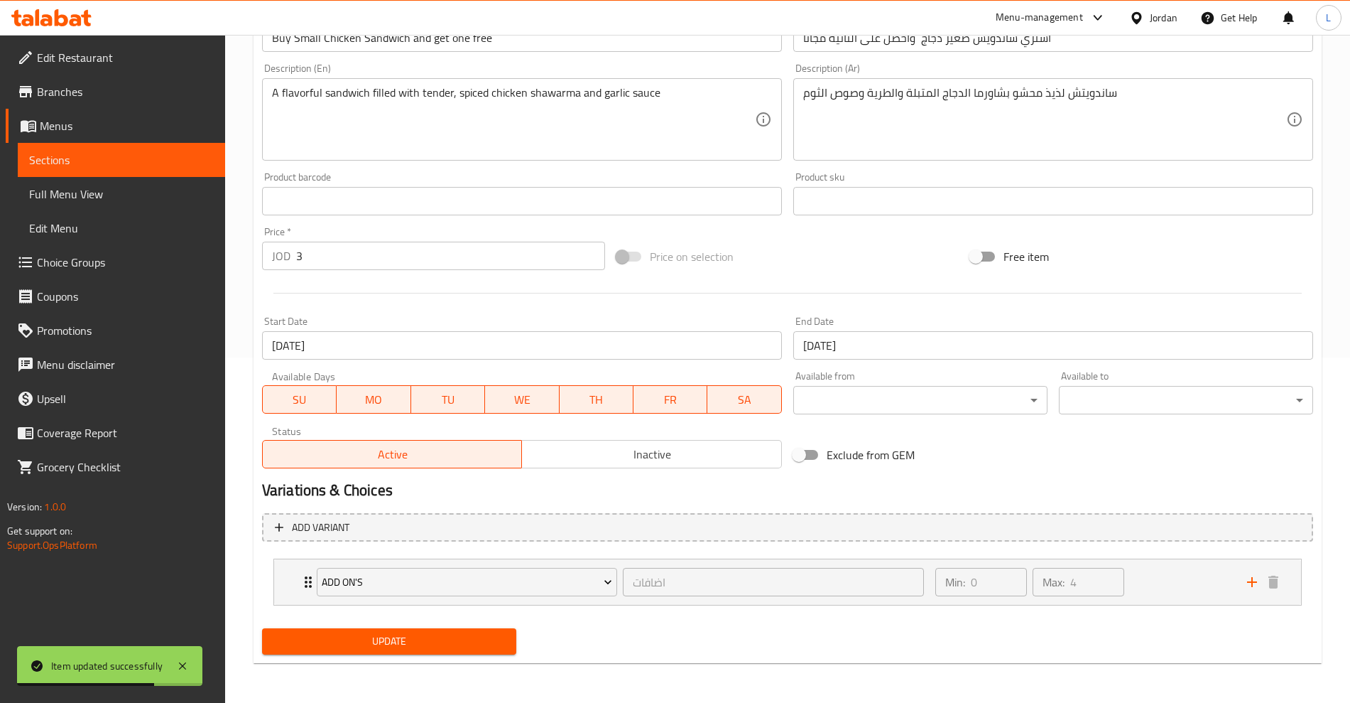
click at [421, 655] on div "Update" at bounding box center [389, 641] width 266 height 38
click at [419, 652] on button "Update" at bounding box center [389, 641] width 254 height 26
